Goal: Register for event/course

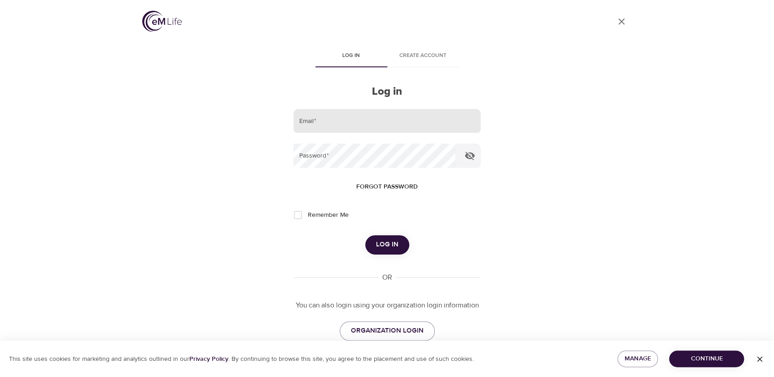
click at [354, 122] on input "email" at bounding box center [386, 121] width 187 height 24
type input "[EMAIL_ADDRESS][DOMAIN_NAME]"
click at [365, 235] on button "Log in" at bounding box center [387, 244] width 44 height 19
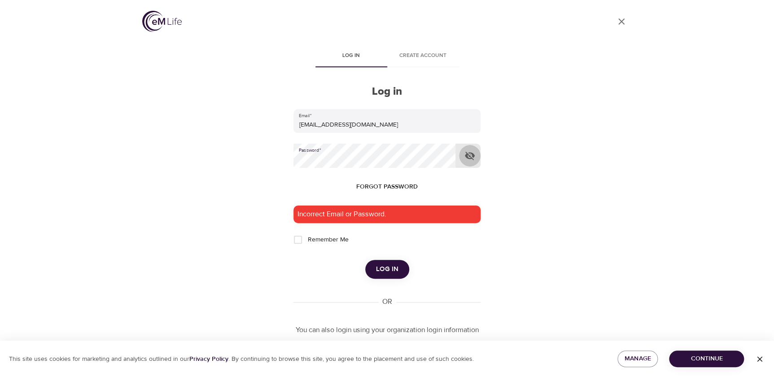
click at [467, 158] on icon "button" at bounding box center [469, 155] width 11 height 11
click at [391, 268] on span "Log in" at bounding box center [387, 269] width 22 height 12
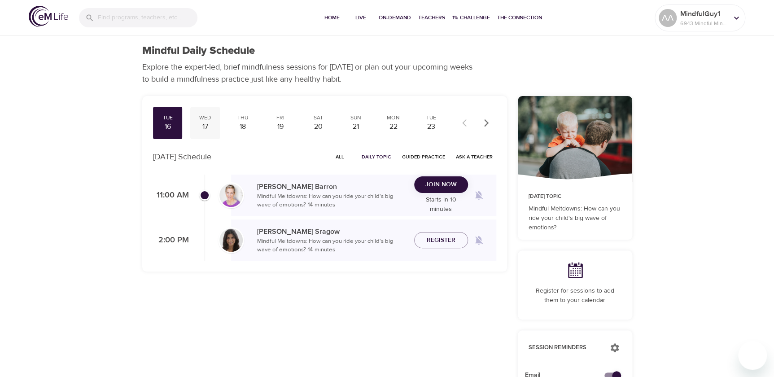
click at [211, 127] on div "17" at bounding box center [205, 127] width 22 height 10
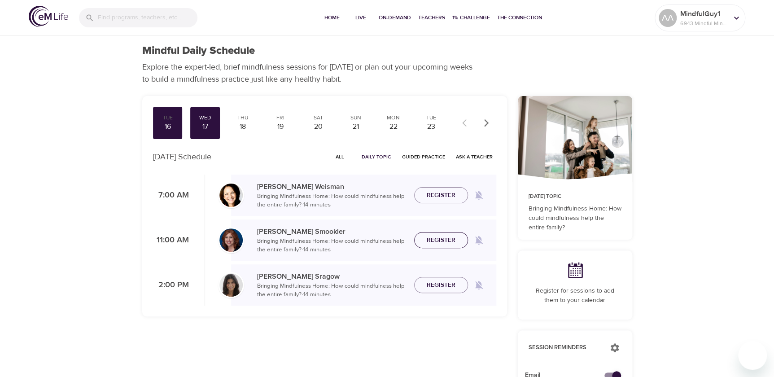
click at [431, 236] on span "Register" at bounding box center [440, 240] width 29 height 11
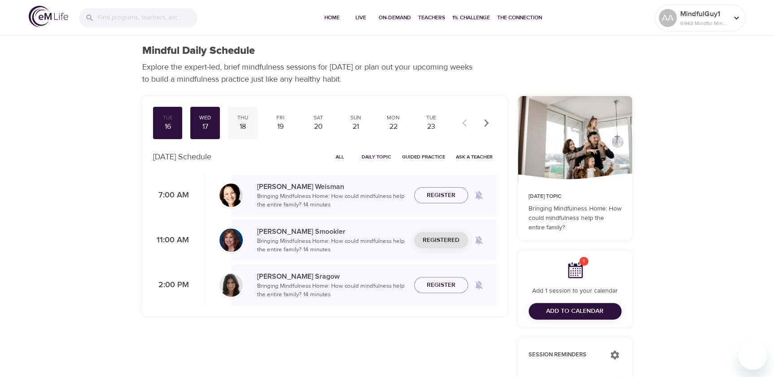
click at [248, 118] on div "Thu" at bounding box center [242, 118] width 22 height 8
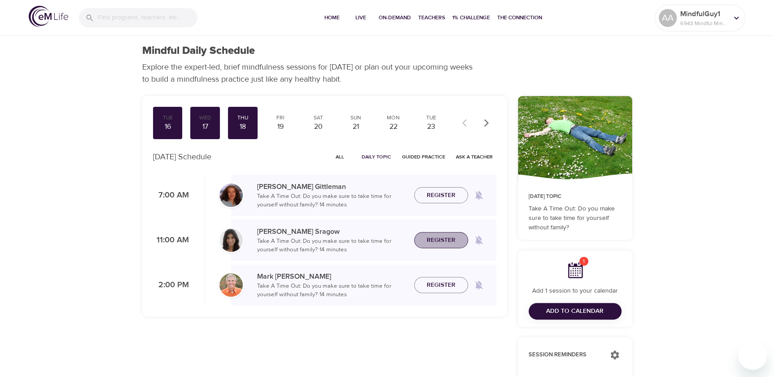
click at [439, 239] on span "Register" at bounding box center [440, 240] width 29 height 11
click at [287, 128] on div "19" at bounding box center [280, 127] width 22 height 10
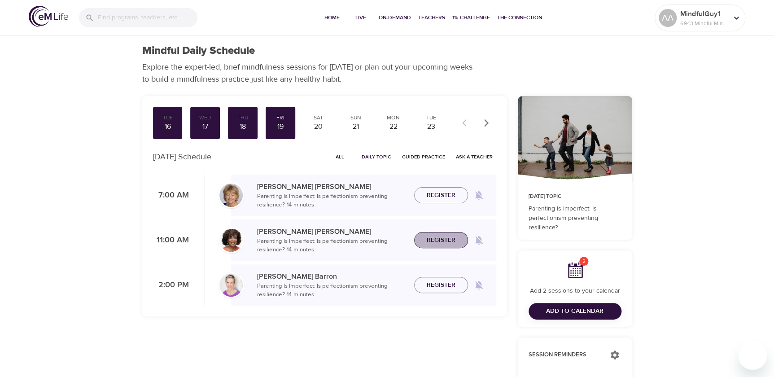
click at [448, 239] on span "Register" at bounding box center [440, 240] width 29 height 11
click at [387, 119] on div "Mon" at bounding box center [393, 118] width 22 height 8
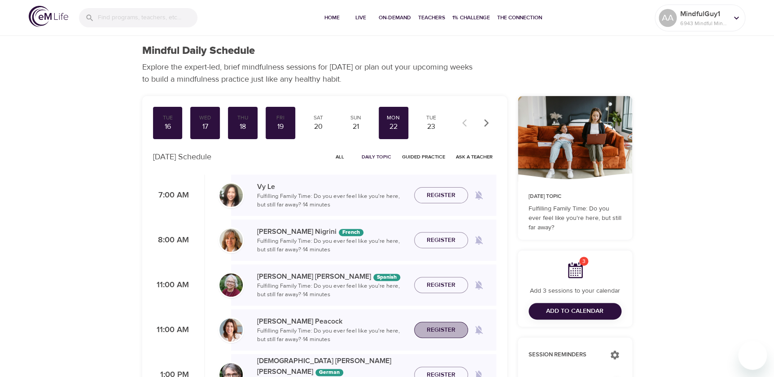
click at [441, 329] on span "Register" at bounding box center [440, 329] width 29 height 11
click at [427, 127] on div "23" at bounding box center [431, 127] width 22 height 10
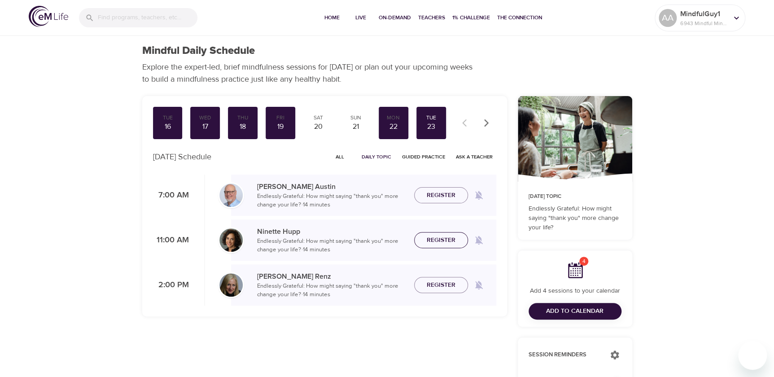
click at [437, 237] on span "Register" at bounding box center [440, 240] width 29 height 11
click at [483, 123] on icon "button" at bounding box center [486, 122] width 9 height 9
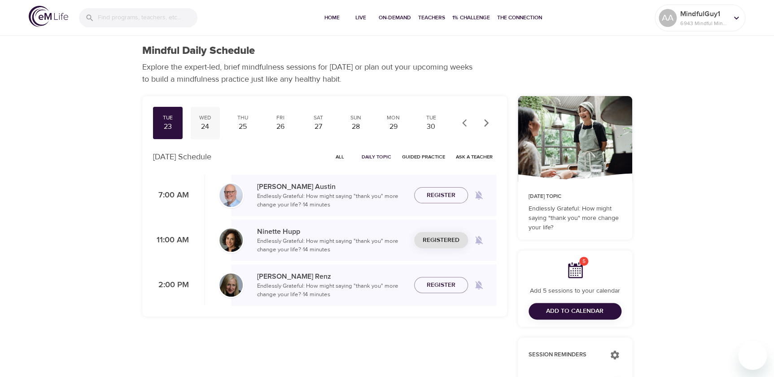
click at [201, 118] on div "Wed" at bounding box center [205, 118] width 22 height 8
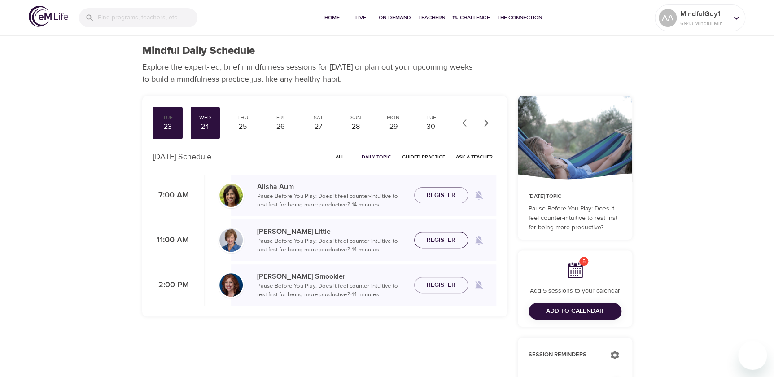
click at [445, 238] on span "Register" at bounding box center [440, 240] width 29 height 11
click at [239, 127] on div "25" at bounding box center [242, 127] width 22 height 10
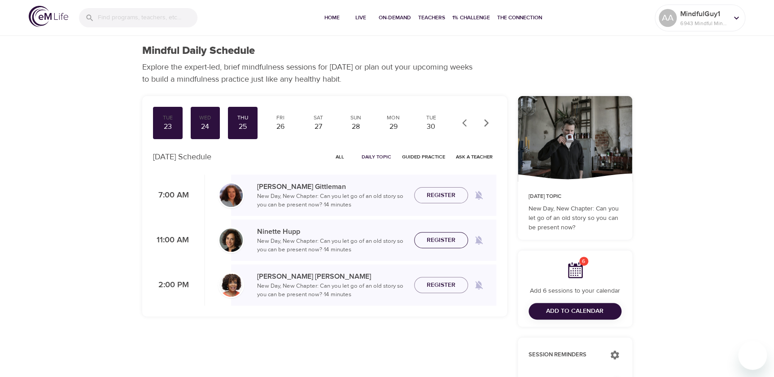
click at [439, 238] on span "Register" at bounding box center [440, 240] width 29 height 11
click at [278, 122] on div "26" at bounding box center [280, 127] width 22 height 10
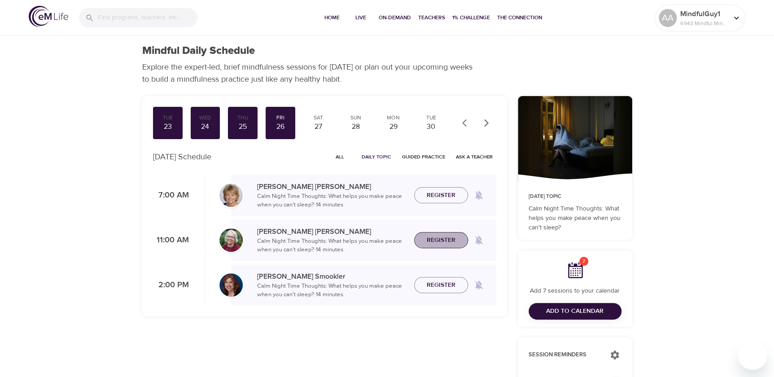
click at [426, 240] on span "Register" at bounding box center [440, 240] width 29 height 11
click at [390, 127] on div "29" at bounding box center [393, 127] width 22 height 10
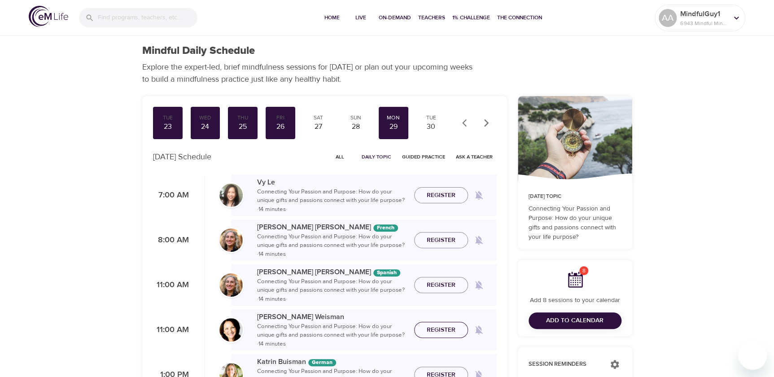
click at [439, 329] on span "Register" at bounding box center [440, 329] width 29 height 11
click at [433, 125] on div "30" at bounding box center [431, 127] width 22 height 10
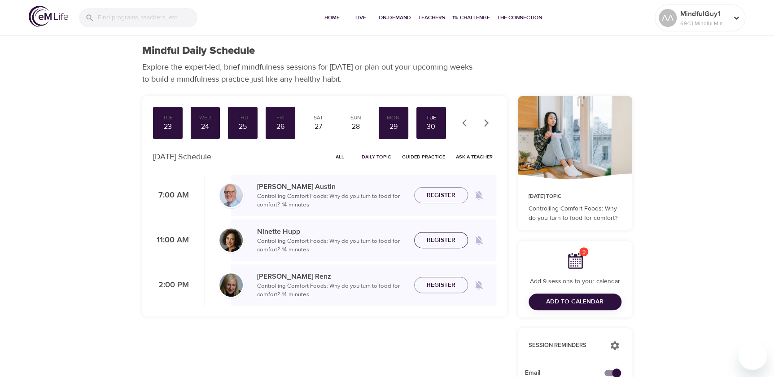
click at [433, 242] on span "Register" at bounding box center [440, 240] width 29 height 11
click at [484, 120] on icon "button" at bounding box center [486, 122] width 9 height 9
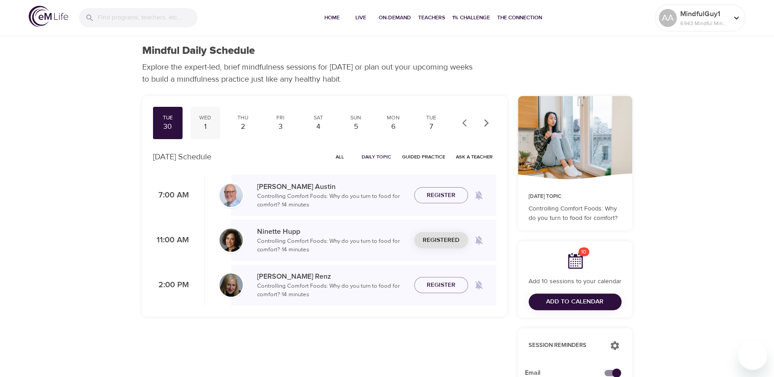
click at [201, 126] on div "1" at bounding box center [205, 127] width 22 height 10
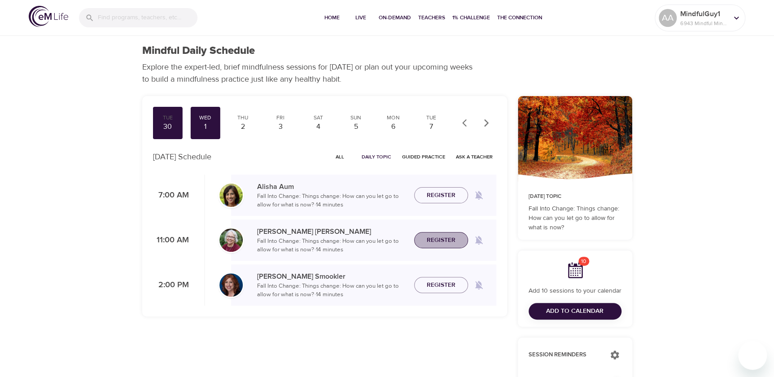
click at [441, 240] on span "Register" at bounding box center [440, 240] width 29 height 11
click at [250, 130] on div "2" at bounding box center [242, 127] width 22 height 10
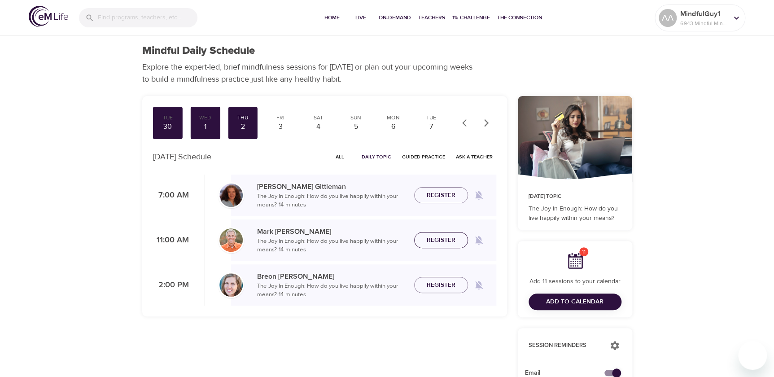
click at [425, 237] on span "Register" at bounding box center [440, 240] width 39 height 11
click at [282, 124] on div "3" at bounding box center [280, 127] width 22 height 10
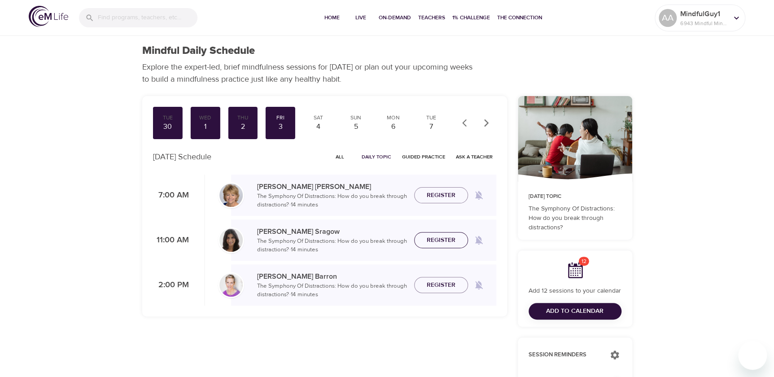
click at [440, 242] on span "Register" at bounding box center [440, 240] width 29 height 11
click at [417, 135] on div "Tue 7" at bounding box center [431, 123] width 30 height 32
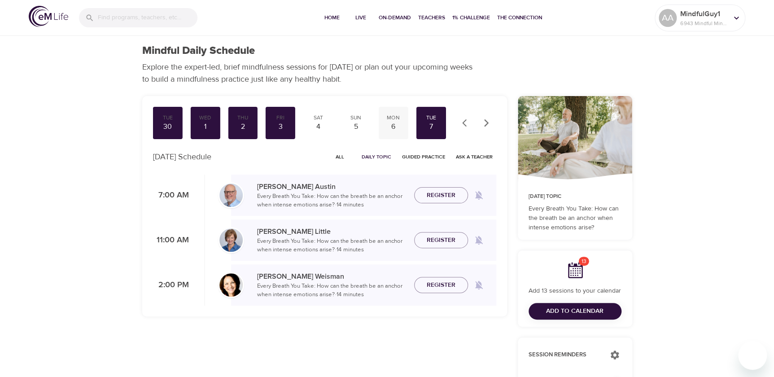
click at [394, 126] on div "6" at bounding box center [393, 127] width 22 height 10
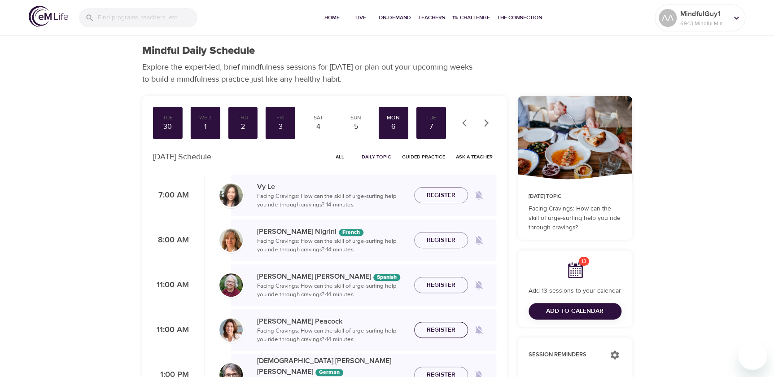
click at [430, 330] on span "Register" at bounding box center [440, 329] width 29 height 11
click at [429, 123] on div "7" at bounding box center [431, 127] width 22 height 10
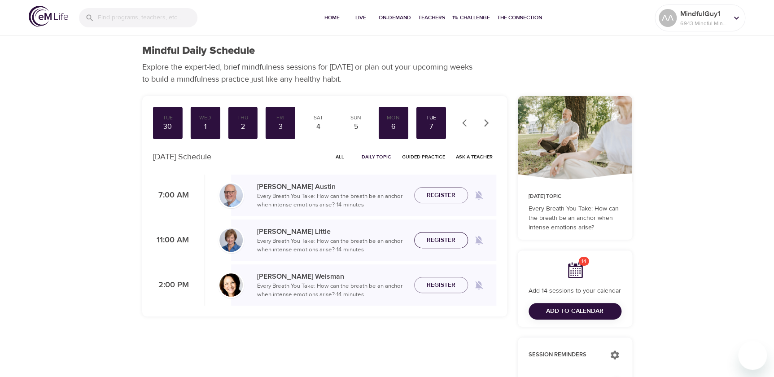
click at [427, 239] on span "Register" at bounding box center [440, 240] width 29 height 11
click at [484, 122] on icon "button" at bounding box center [486, 122] width 9 height 9
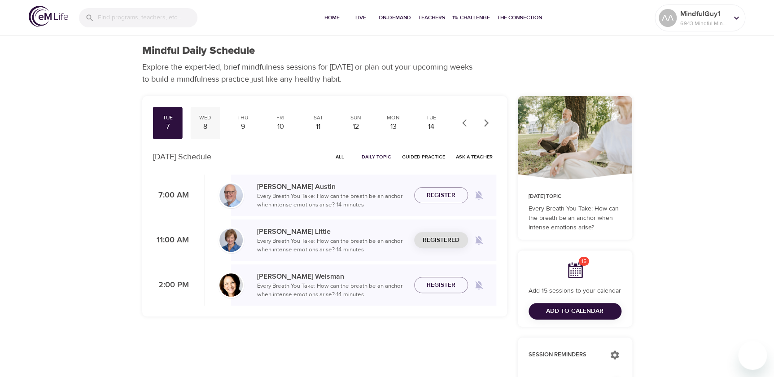
click at [209, 127] on div "8" at bounding box center [205, 127] width 22 height 10
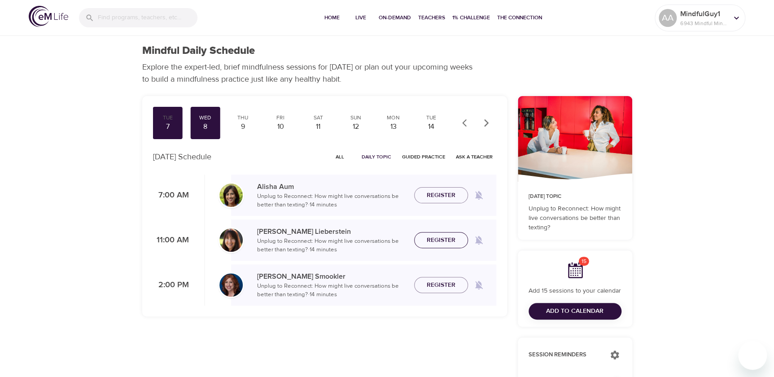
click at [427, 238] on span "Register" at bounding box center [440, 240] width 29 height 11
click at [245, 128] on div "9" at bounding box center [242, 127] width 22 height 10
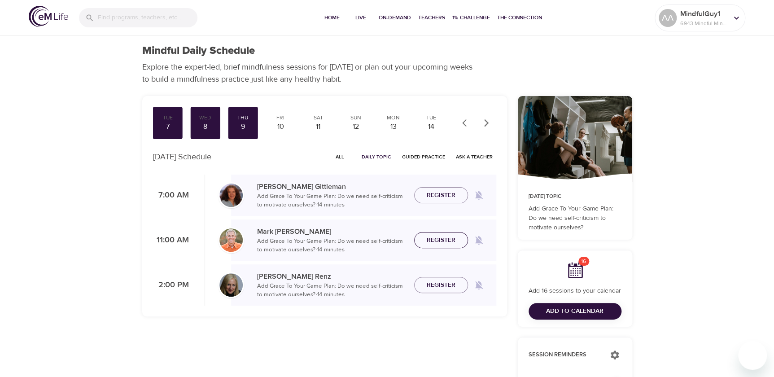
click at [452, 243] on span "Register" at bounding box center [440, 240] width 29 height 11
click at [282, 123] on div "10" at bounding box center [280, 127] width 22 height 10
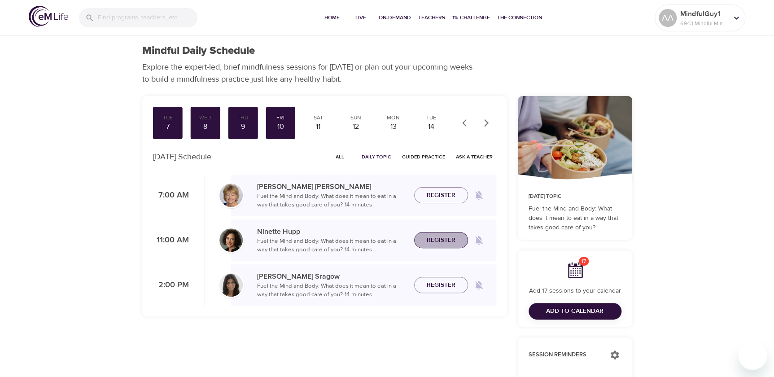
click at [428, 239] on span "Register" at bounding box center [440, 240] width 29 height 11
click at [390, 122] on div "13" at bounding box center [393, 127] width 22 height 10
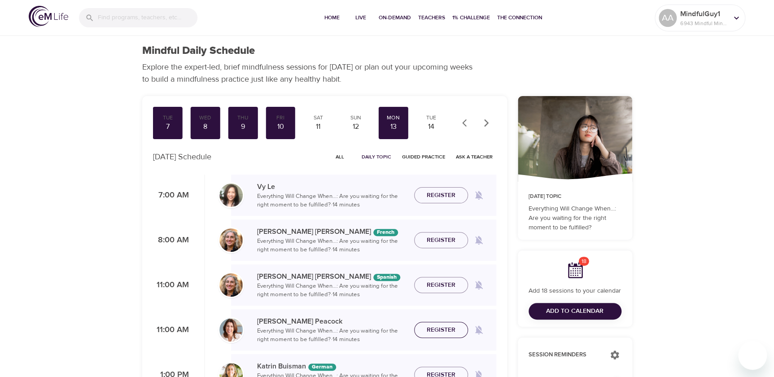
click at [448, 328] on span "Register" at bounding box center [440, 329] width 29 height 11
click at [428, 123] on div "14" at bounding box center [431, 127] width 22 height 10
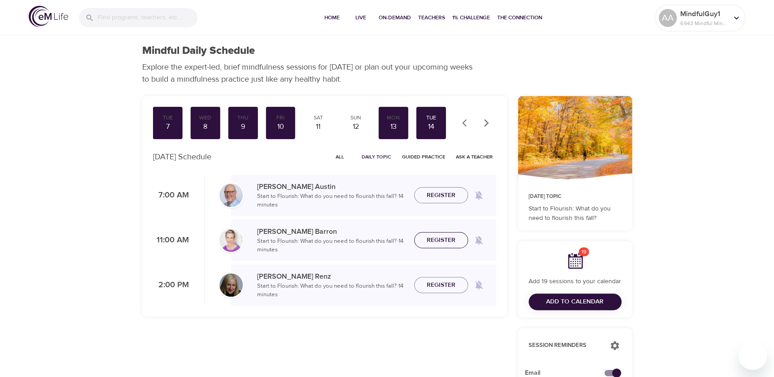
click at [430, 242] on span "Register" at bounding box center [440, 240] width 29 height 11
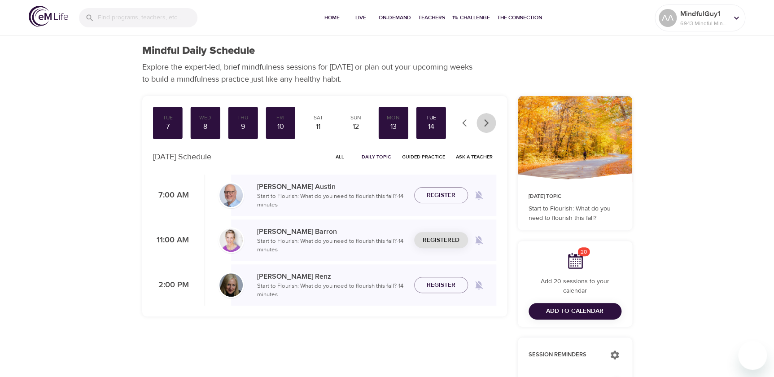
click at [489, 124] on icon "button" at bounding box center [486, 122] width 9 height 9
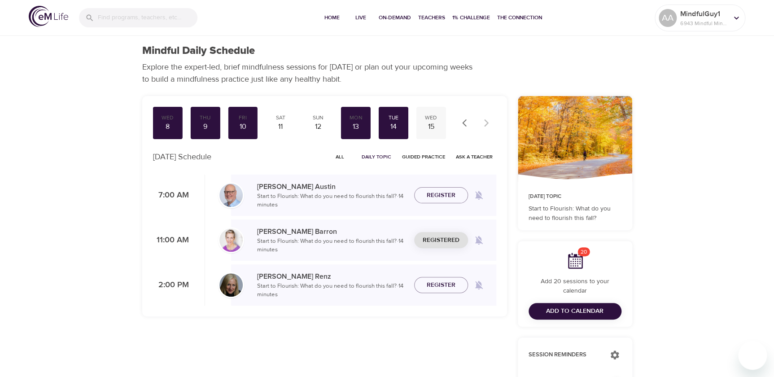
click at [429, 126] on div "15" at bounding box center [431, 127] width 22 height 10
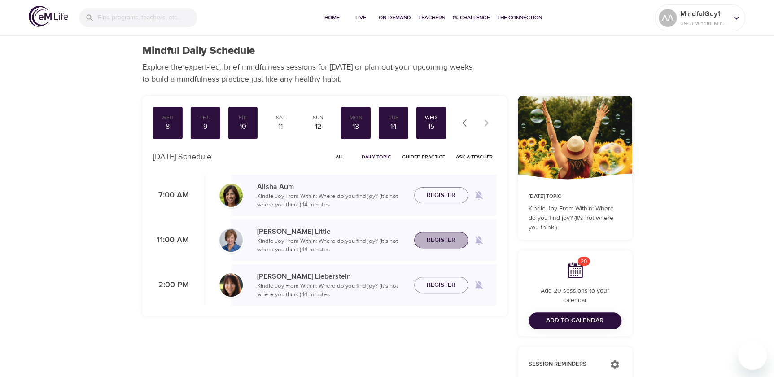
click at [433, 239] on span "Register" at bounding box center [440, 240] width 29 height 11
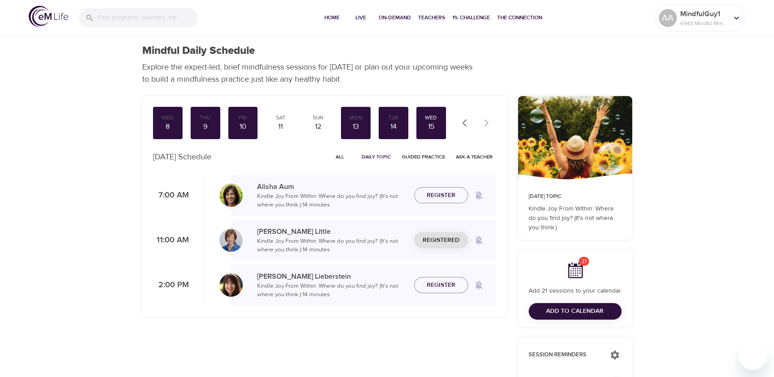
click at [596, 313] on span "Add to Calendar" at bounding box center [574, 310] width 57 height 11
